Goal: Task Accomplishment & Management: Manage account settings

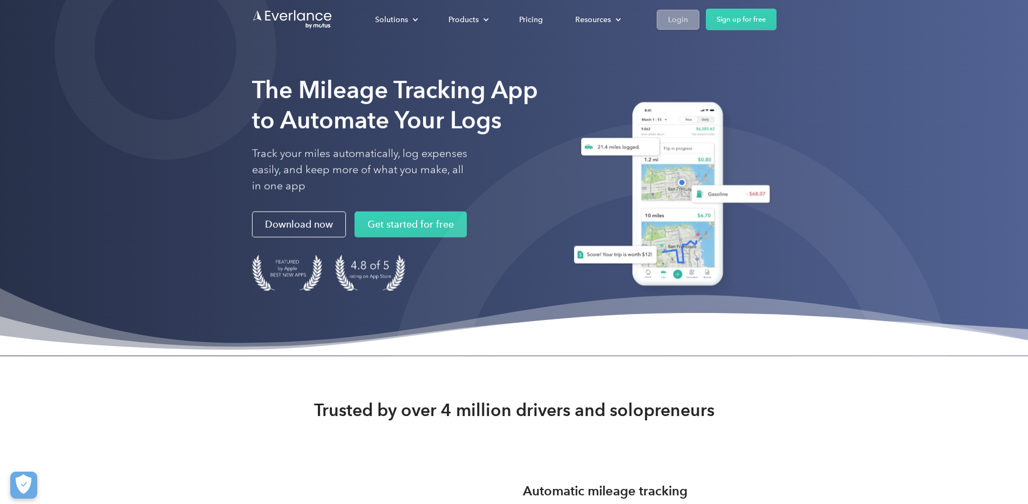
click at [688, 21] on div "Login" at bounding box center [678, 19] width 20 height 13
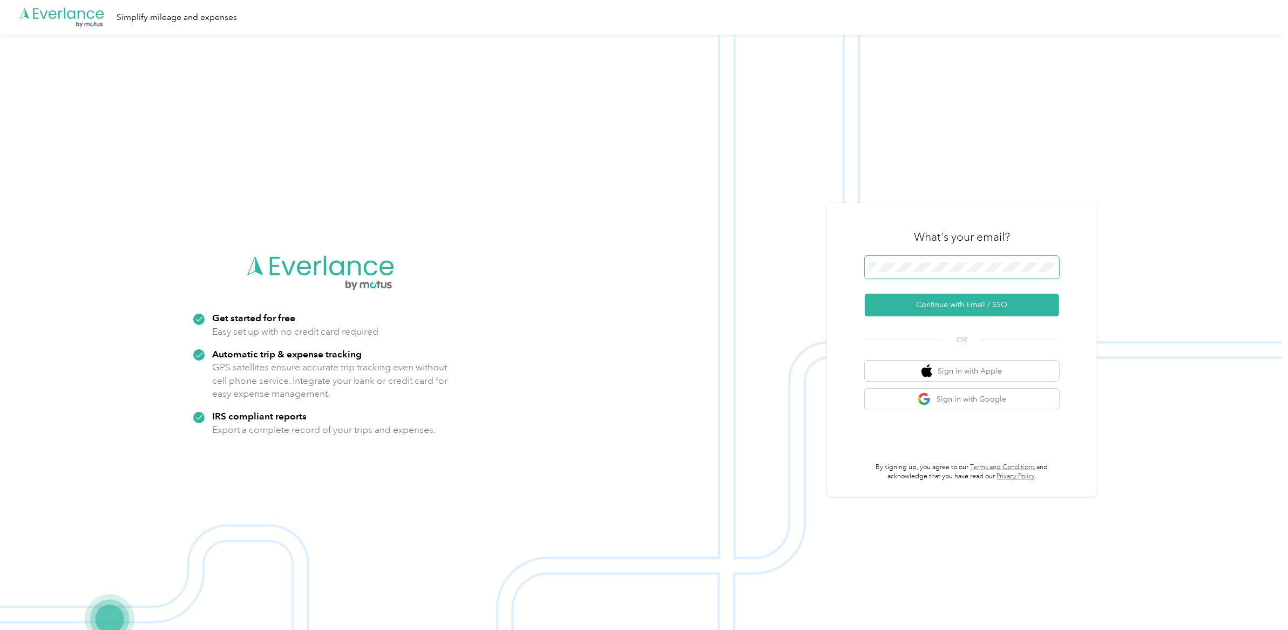
click at [966, 273] on span at bounding box center [962, 267] width 194 height 23
click at [1146, 209] on img at bounding box center [641, 350] width 1282 height 630
